Goal: Task Accomplishment & Management: Manage account settings

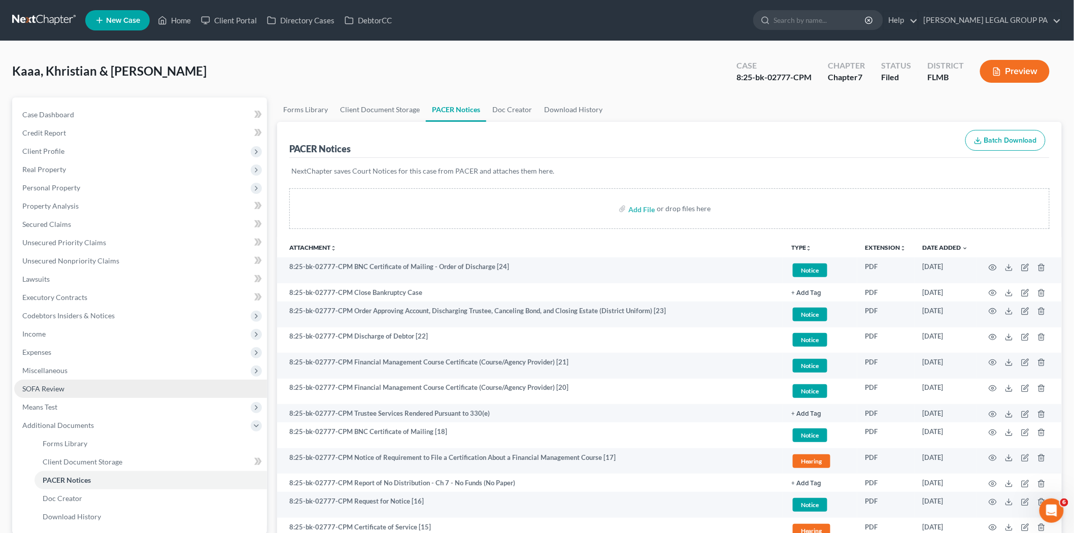
scroll to position [225, 0]
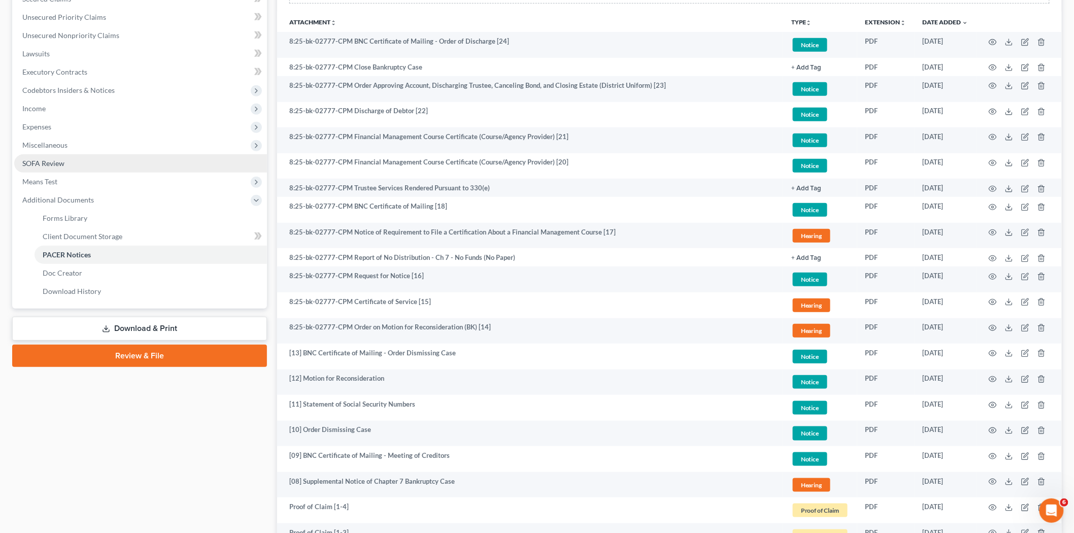
click at [59, 164] on span "SOFA Review" at bounding box center [43, 163] width 42 height 9
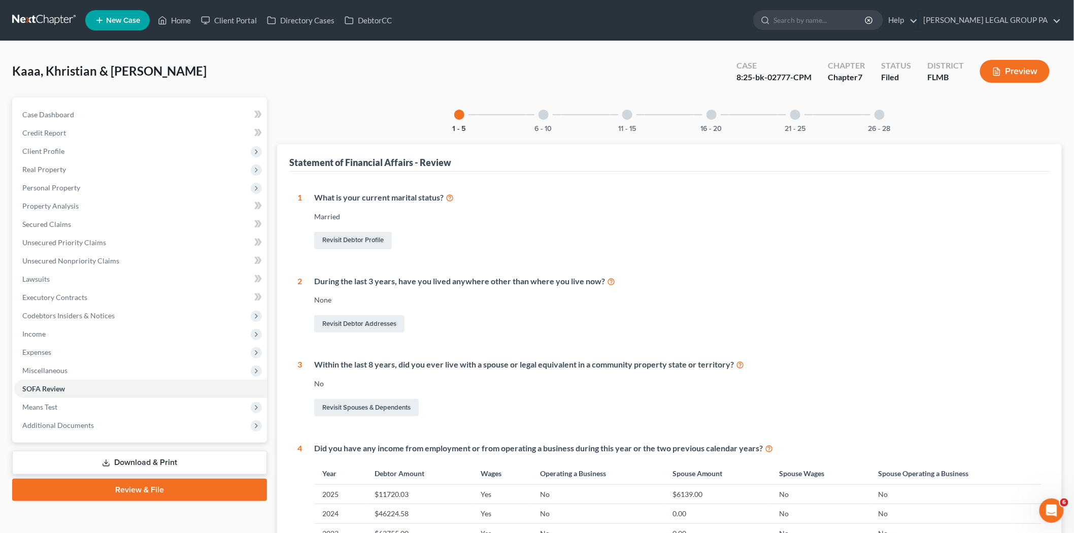
click at [550, 123] on div "6 - 10" at bounding box center [543, 114] width 35 height 35
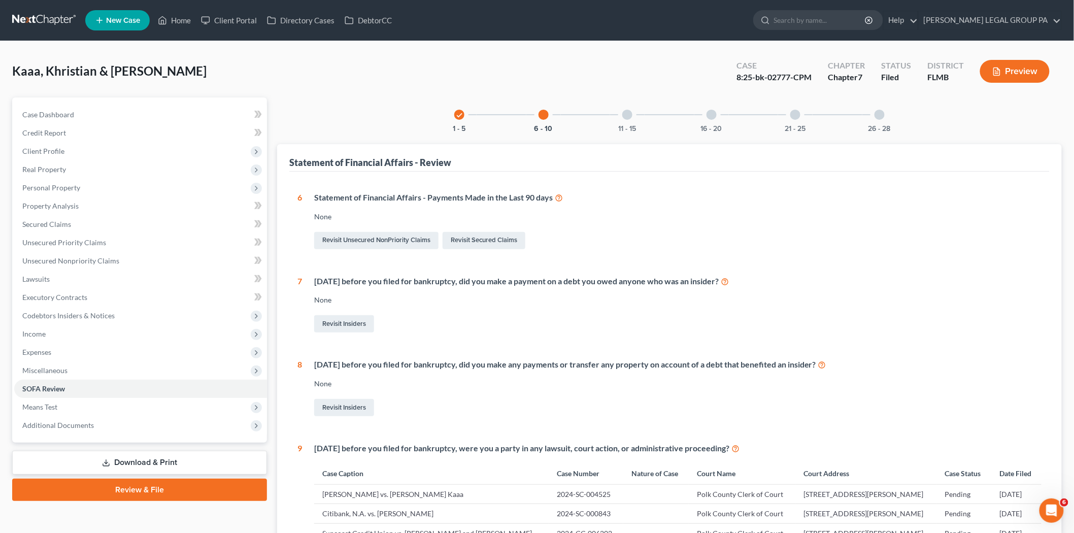
click at [625, 114] on div at bounding box center [627, 115] width 10 height 10
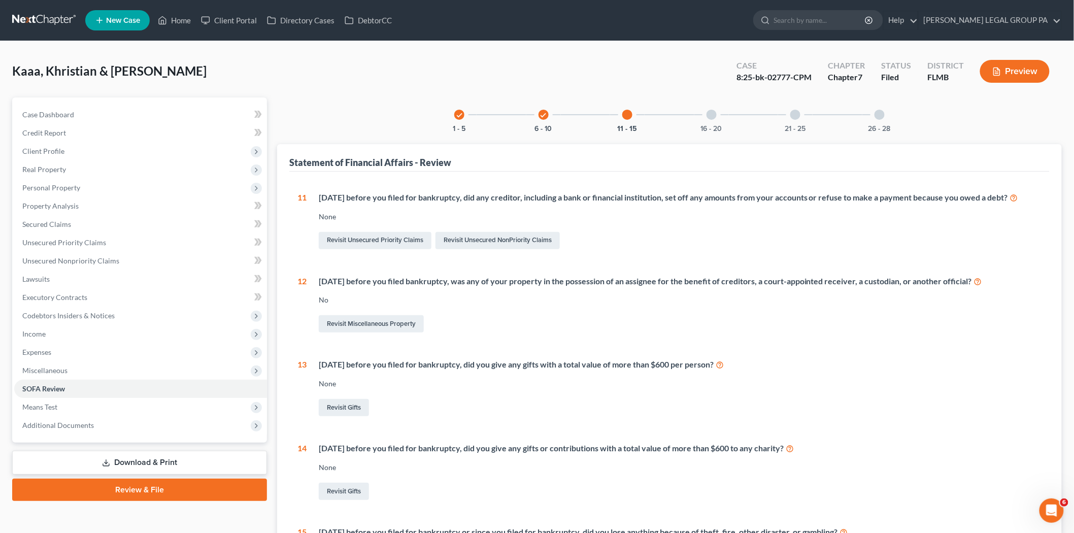
click at [714, 117] on div at bounding box center [711, 115] width 10 height 10
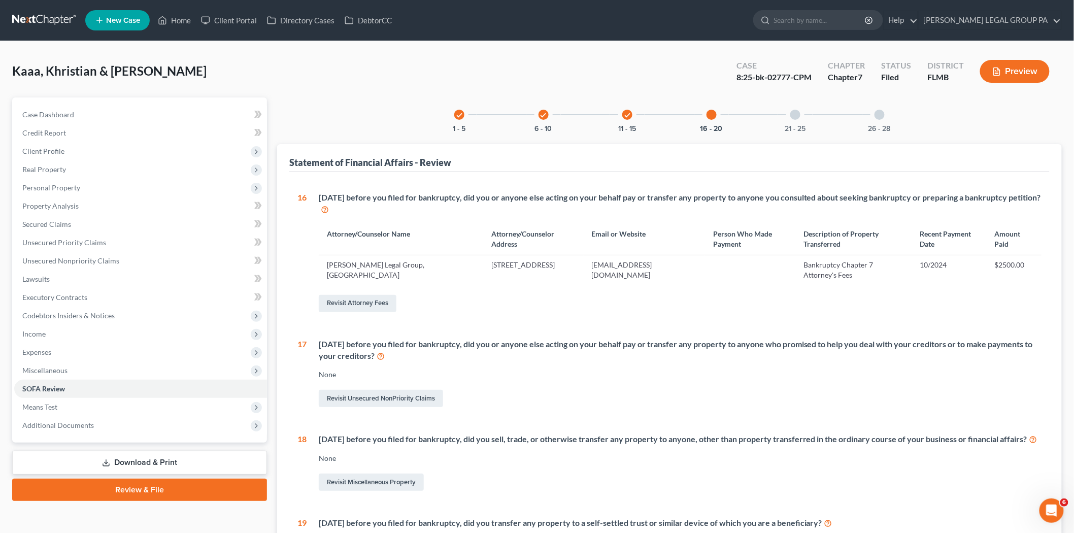
click at [803, 118] on div "21 - 25" at bounding box center [795, 114] width 35 height 35
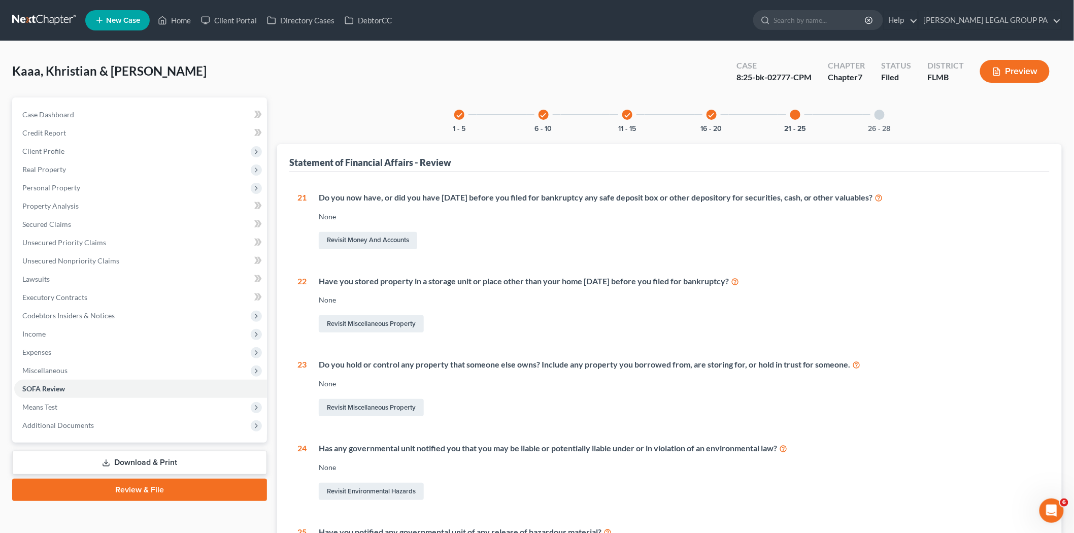
click at [883, 114] on div at bounding box center [879, 115] width 10 height 10
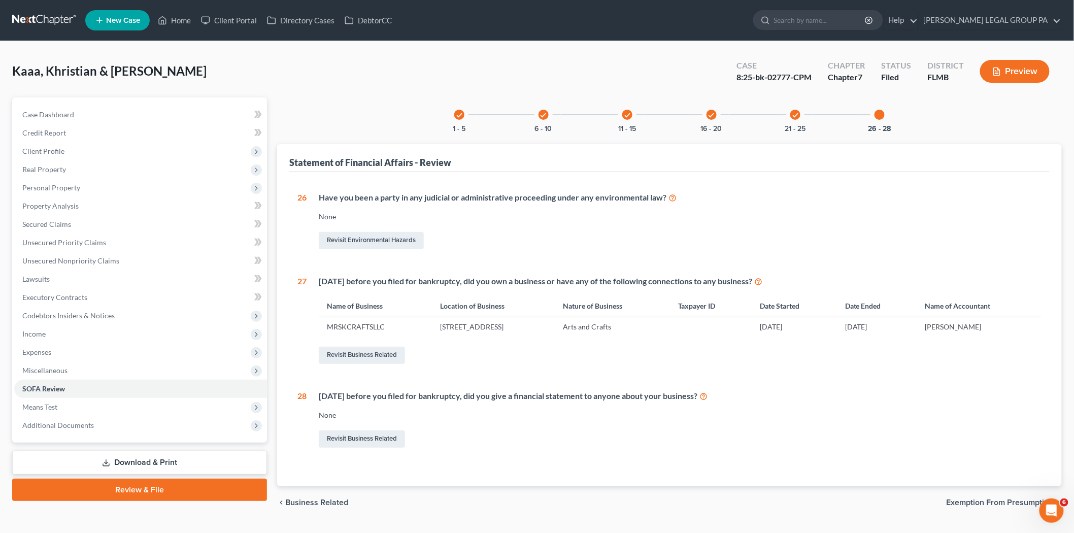
click at [62, 19] on link at bounding box center [44, 20] width 65 height 18
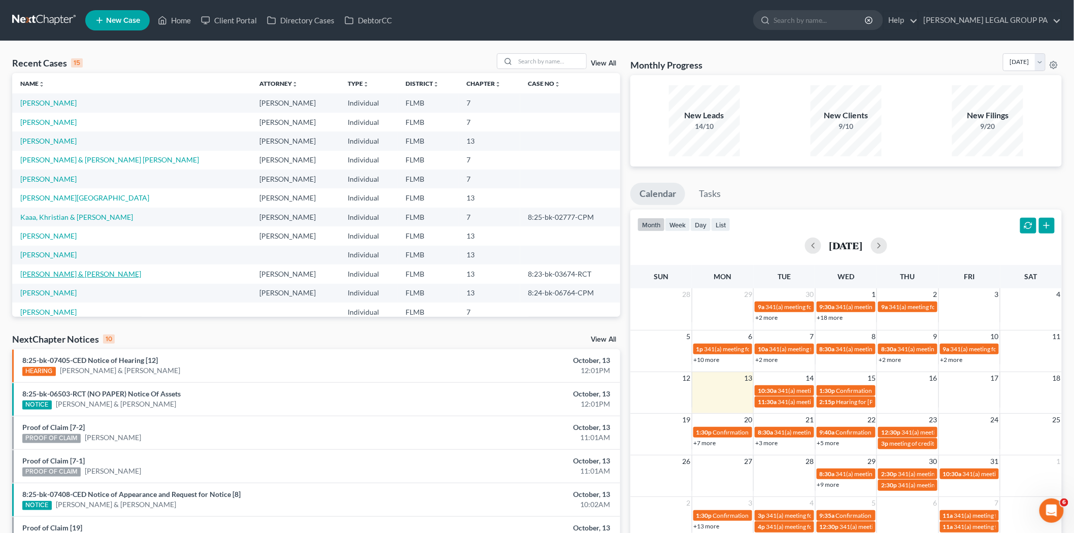
click at [79, 270] on link "Dumenigo, Radame & Vazquez, Estrella" at bounding box center [80, 273] width 121 height 9
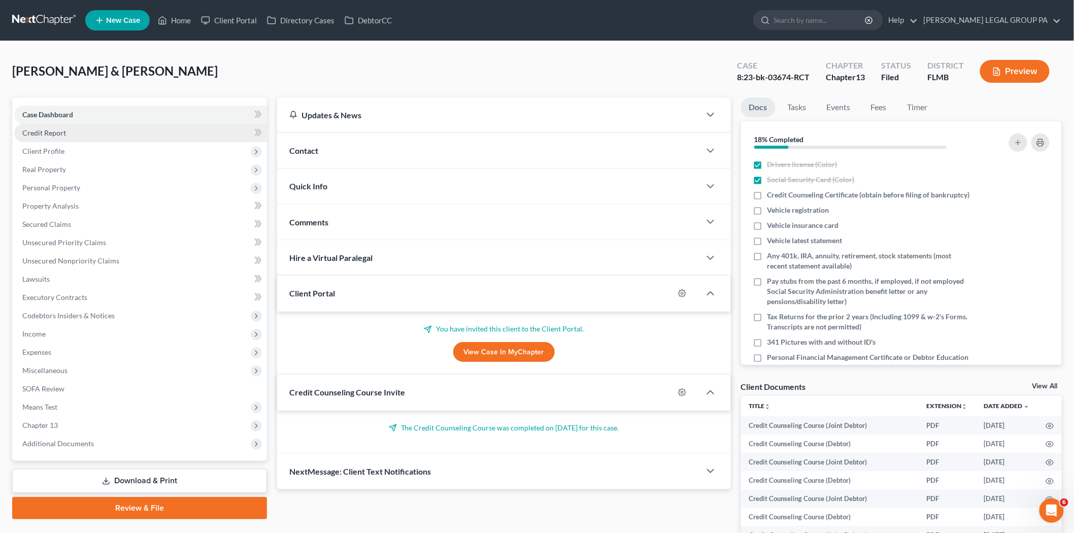
click at [95, 136] on link "Credit Report" at bounding box center [140, 133] width 253 height 18
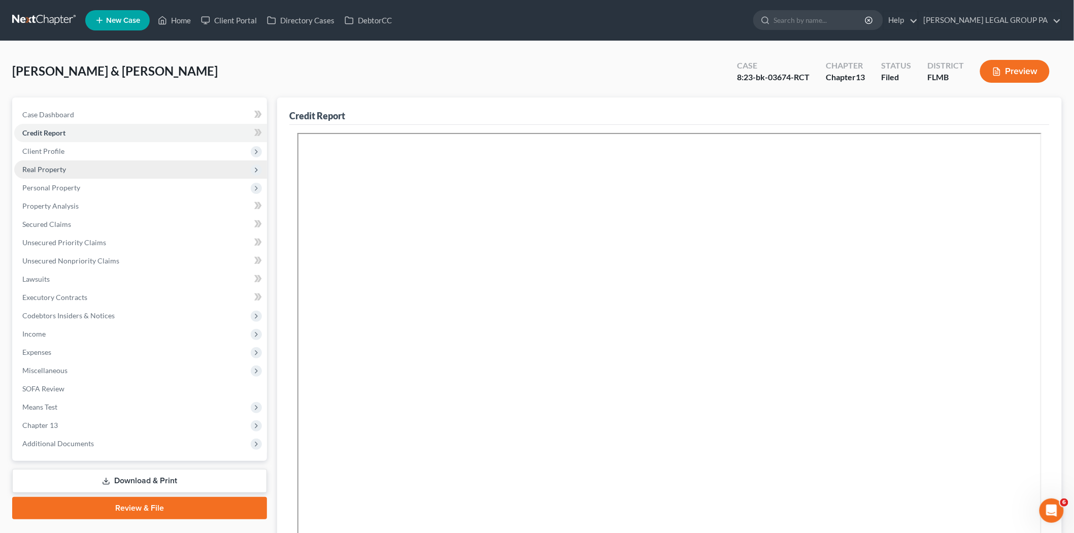
click at [75, 168] on span "Real Property" at bounding box center [140, 169] width 253 height 18
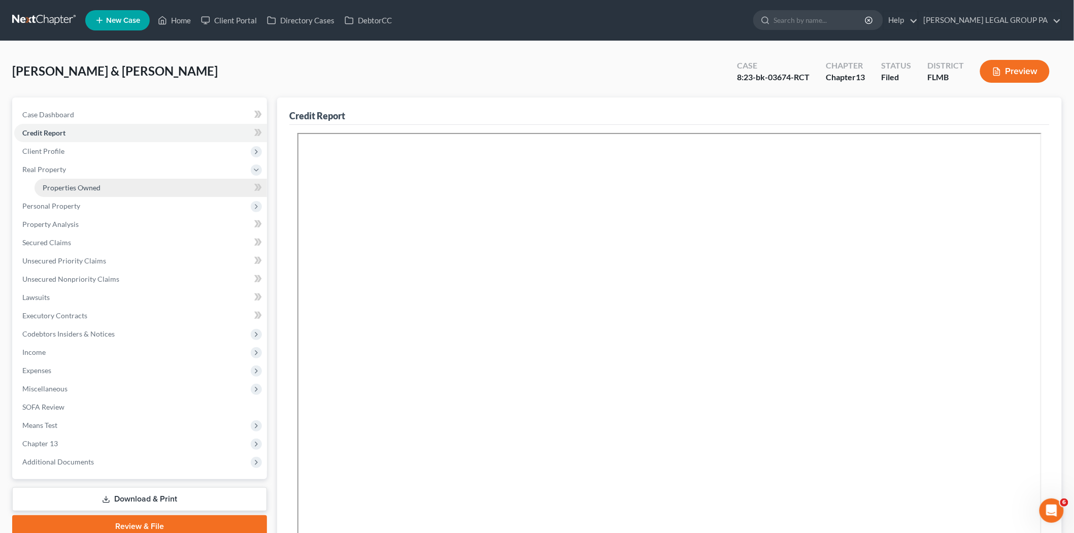
click at [77, 190] on span "Properties Owned" at bounding box center [72, 187] width 58 height 9
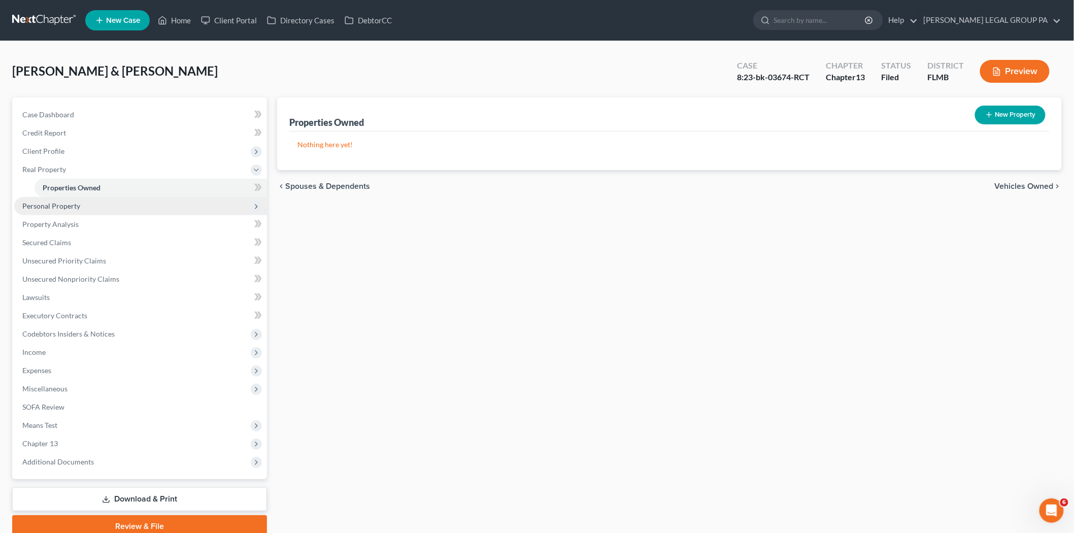
click at [79, 204] on span "Personal Property" at bounding box center [140, 206] width 253 height 18
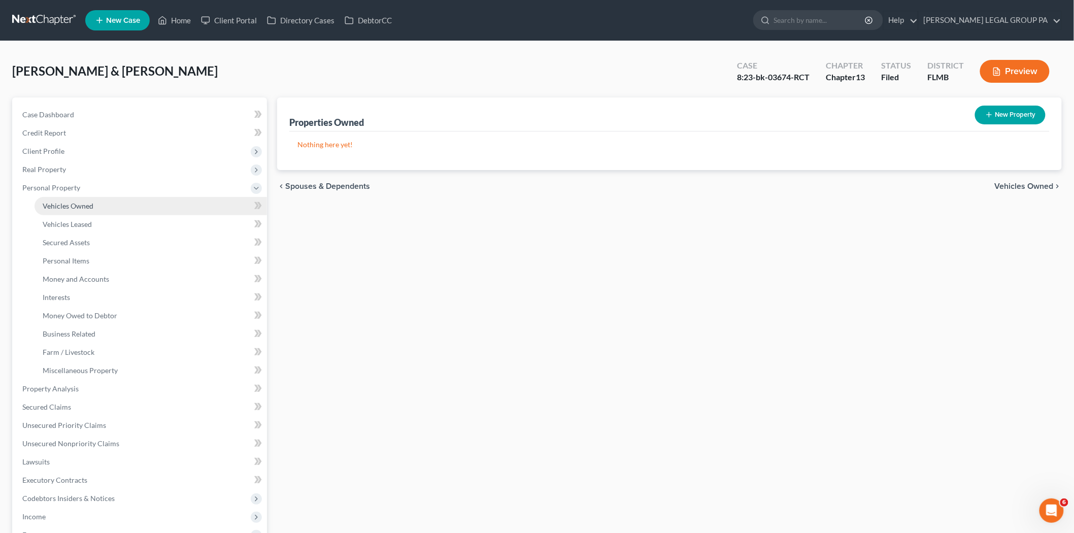
click at [102, 205] on link "Vehicles Owned" at bounding box center [151, 206] width 232 height 18
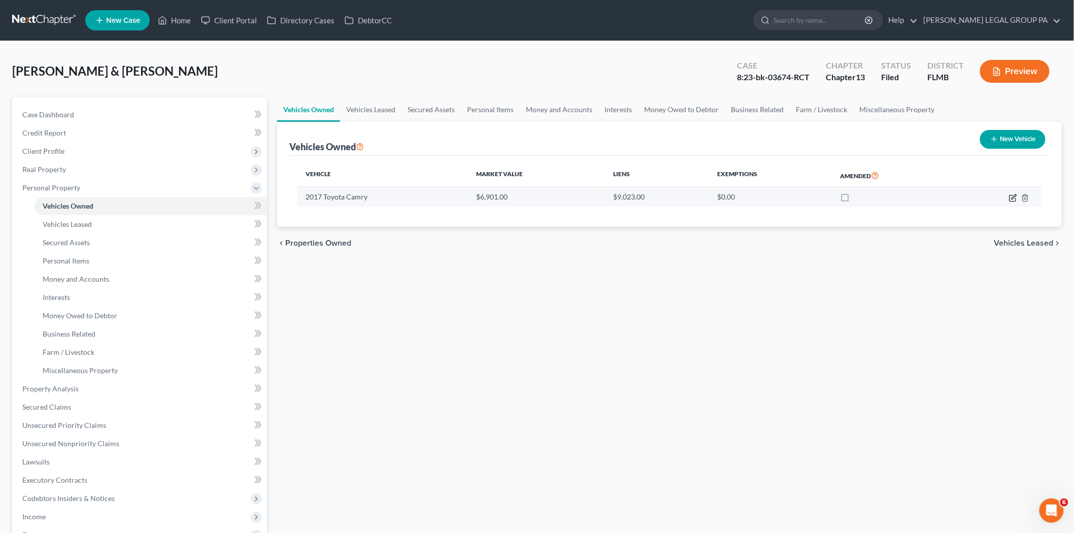
click at [1012, 195] on icon "button" at bounding box center [1013, 198] width 8 height 8
select select "0"
select select "9"
select select "2"
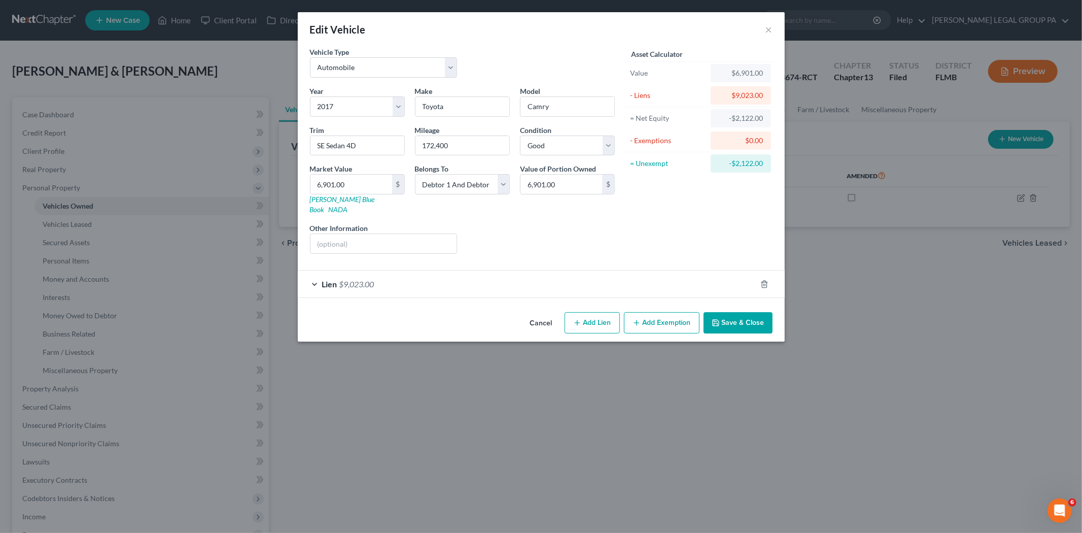
click at [487, 280] on div "Lien $9,023.00" at bounding box center [527, 283] width 459 height 27
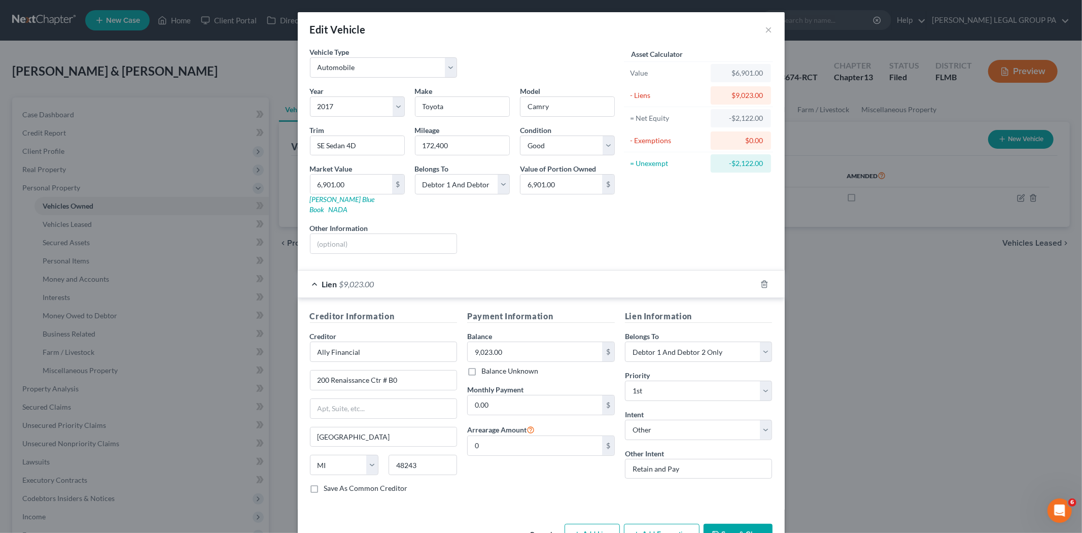
click at [754, 524] on button "Save & Close" at bounding box center [738, 534] width 69 height 21
